Goal: Transaction & Acquisition: Book appointment/travel/reservation

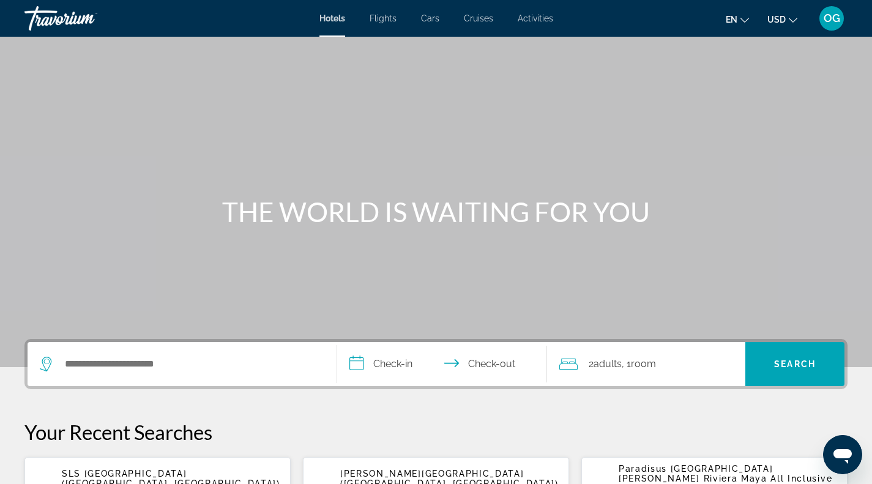
click at [788, 24] on button "USD USD ($) MXN (Mex$) CAD (Can$) GBP (£) EUR (€) AUD (A$) NZD (NZ$) CNY (CN¥)" at bounding box center [782, 19] width 30 height 18
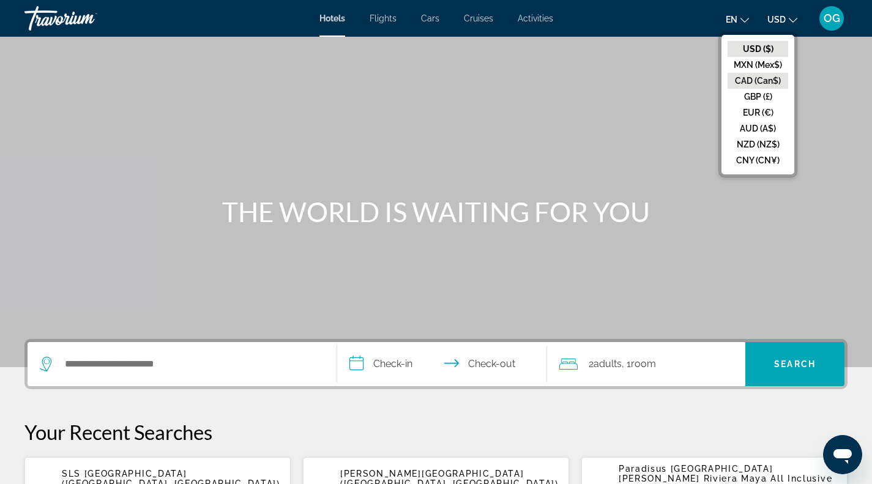
click at [756, 78] on button "CAD (Can$)" at bounding box center [758, 81] width 61 height 16
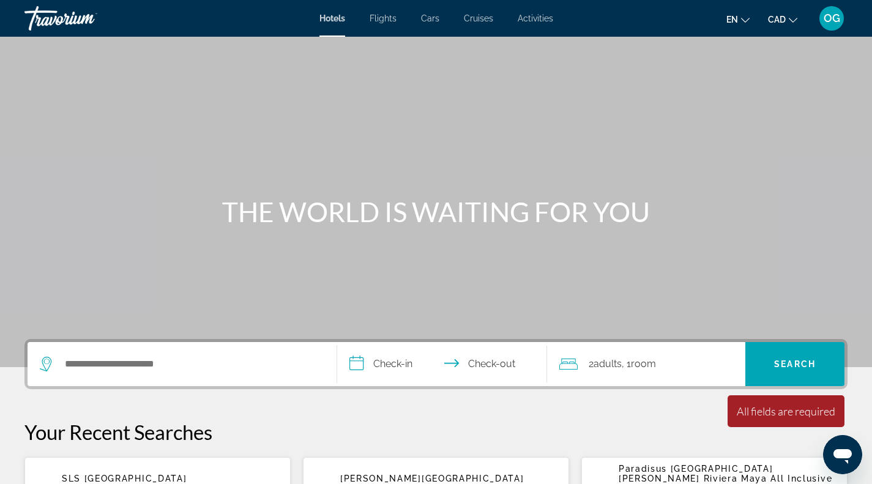
click at [433, 20] on span "Cars" at bounding box center [430, 18] width 18 height 10
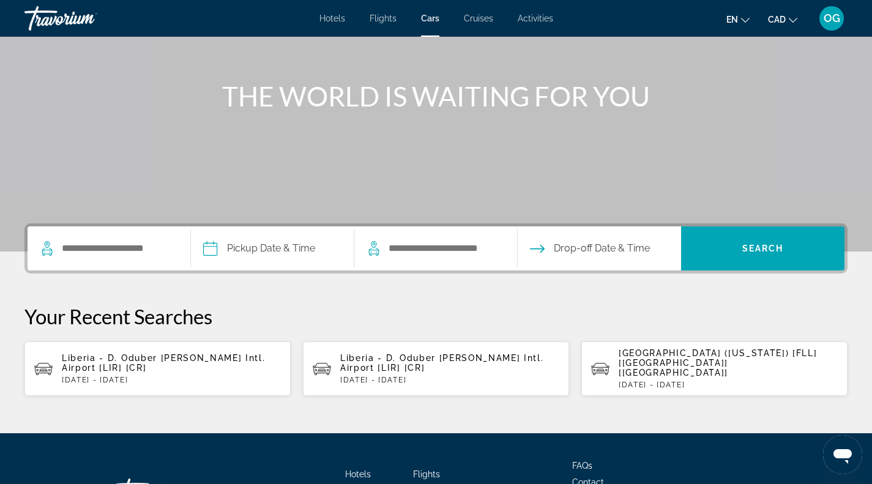
scroll to position [117, 0]
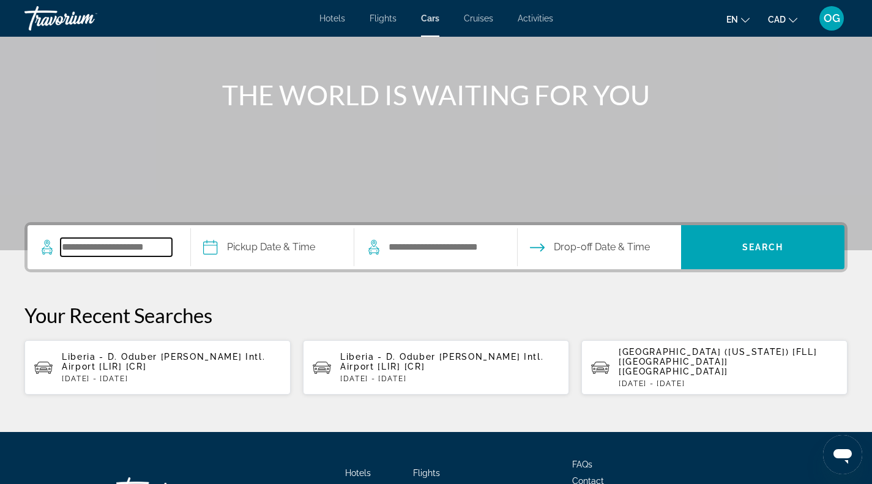
click at [83, 254] on input "Search pickup location" at bounding box center [116, 247] width 111 height 18
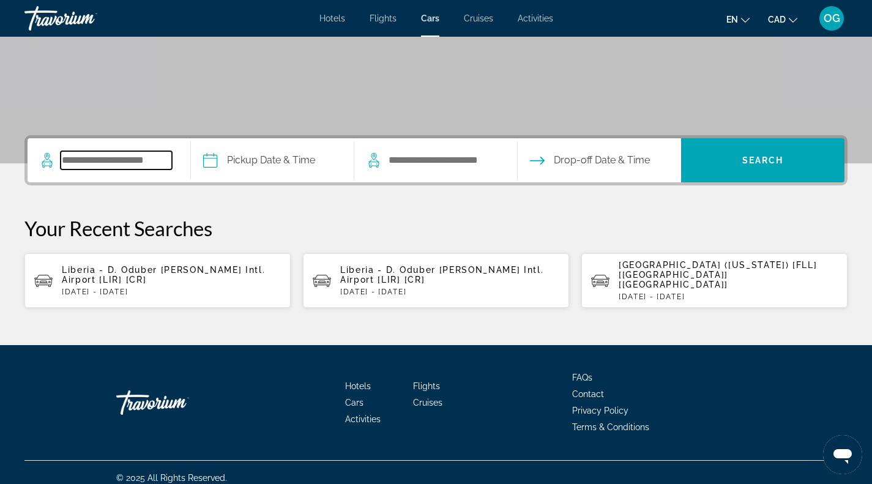
scroll to position [205, 0]
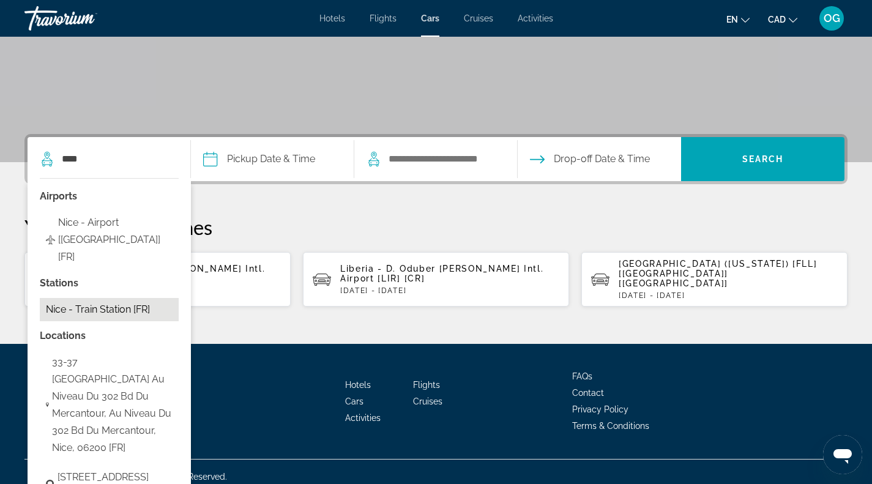
click at [114, 298] on button "Nice - Train Station [FR]" at bounding box center [109, 309] width 139 height 23
type input "**********"
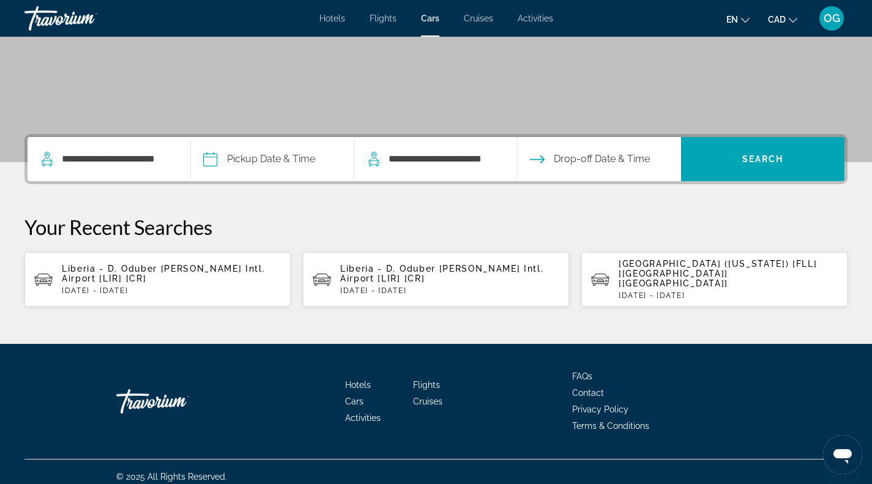
click at [256, 155] on input "Pickup date" at bounding box center [272, 161] width 168 height 48
